Goal: Task Accomplishment & Management: Manage account settings

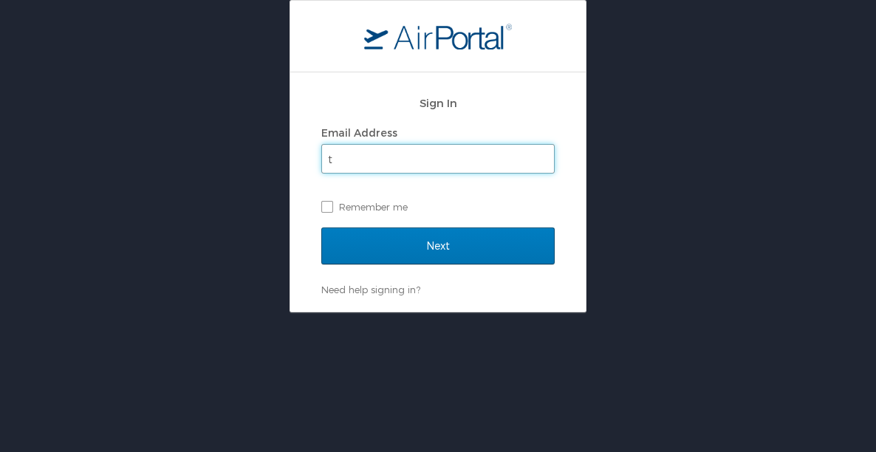
type input "teresa.macpherson@constellationculinary.com"
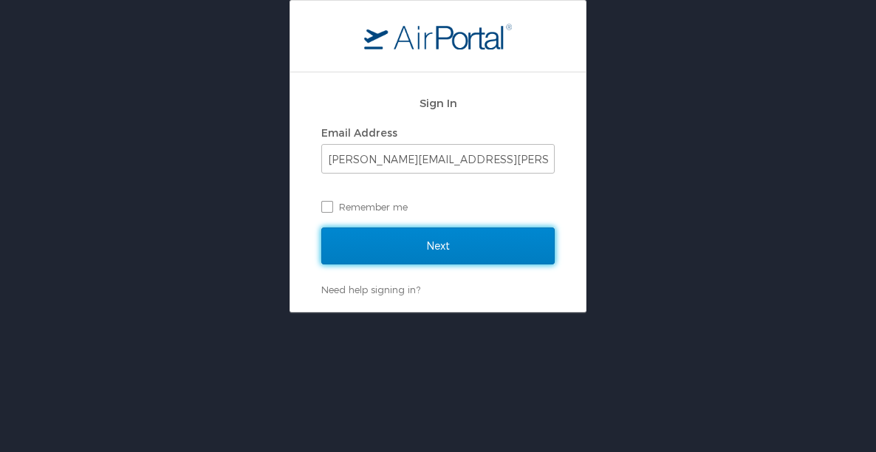
click at [440, 245] on input "Next" at bounding box center [437, 246] width 233 height 37
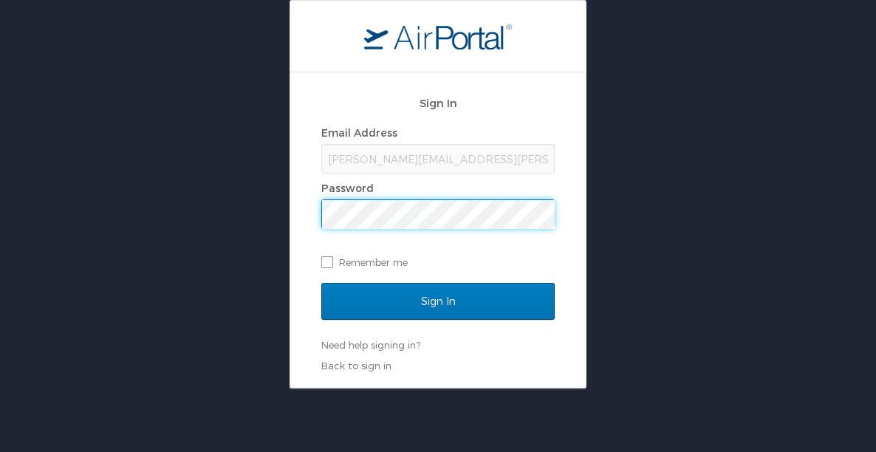
click at [321, 283] on input "Sign In" at bounding box center [437, 301] width 233 height 37
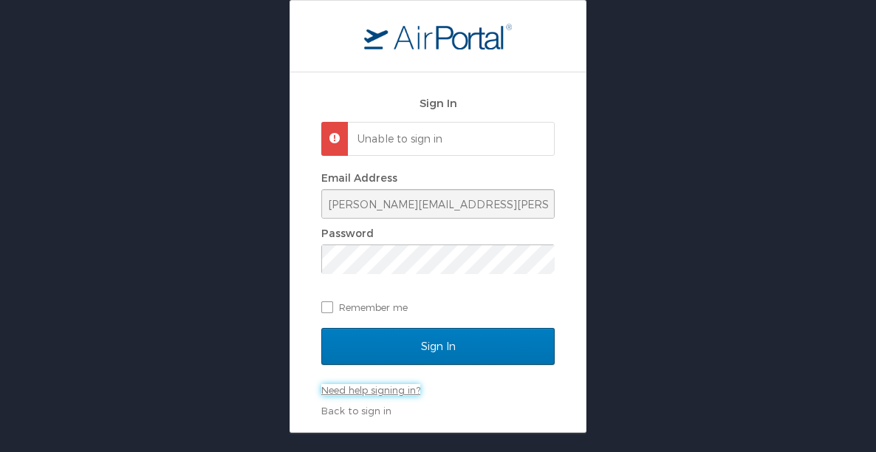
click at [397, 386] on link "Need help signing in?" at bounding box center [370, 390] width 99 height 12
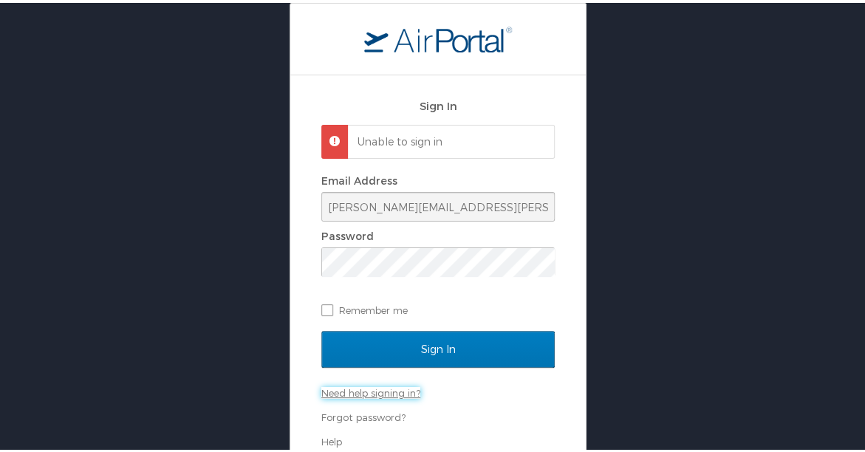
click at [392, 385] on link "Need help signing in?" at bounding box center [370, 390] width 99 height 12
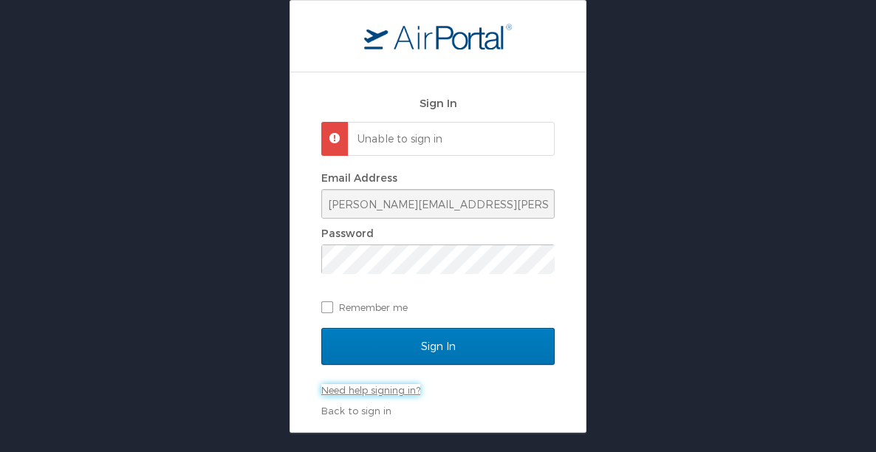
click at [392, 385] on link "Need help signing in?" at bounding box center [370, 390] width 99 height 12
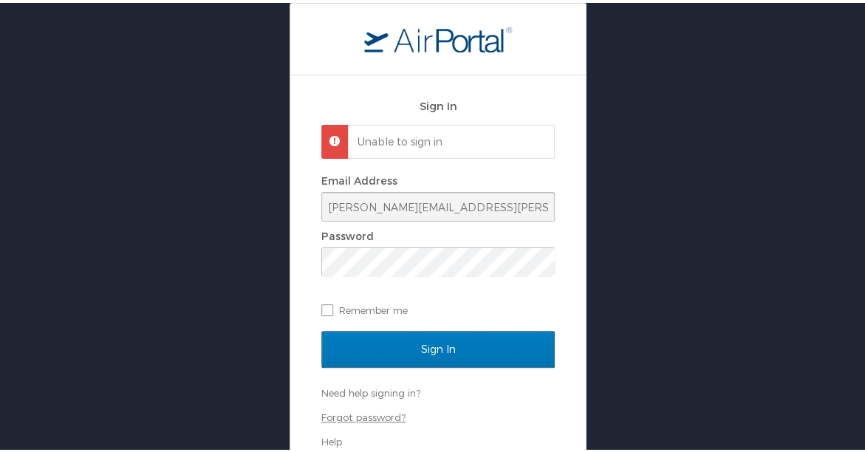
click at [379, 409] on link "Forgot password?" at bounding box center [363, 415] width 84 height 12
